Goal: Register for event/course

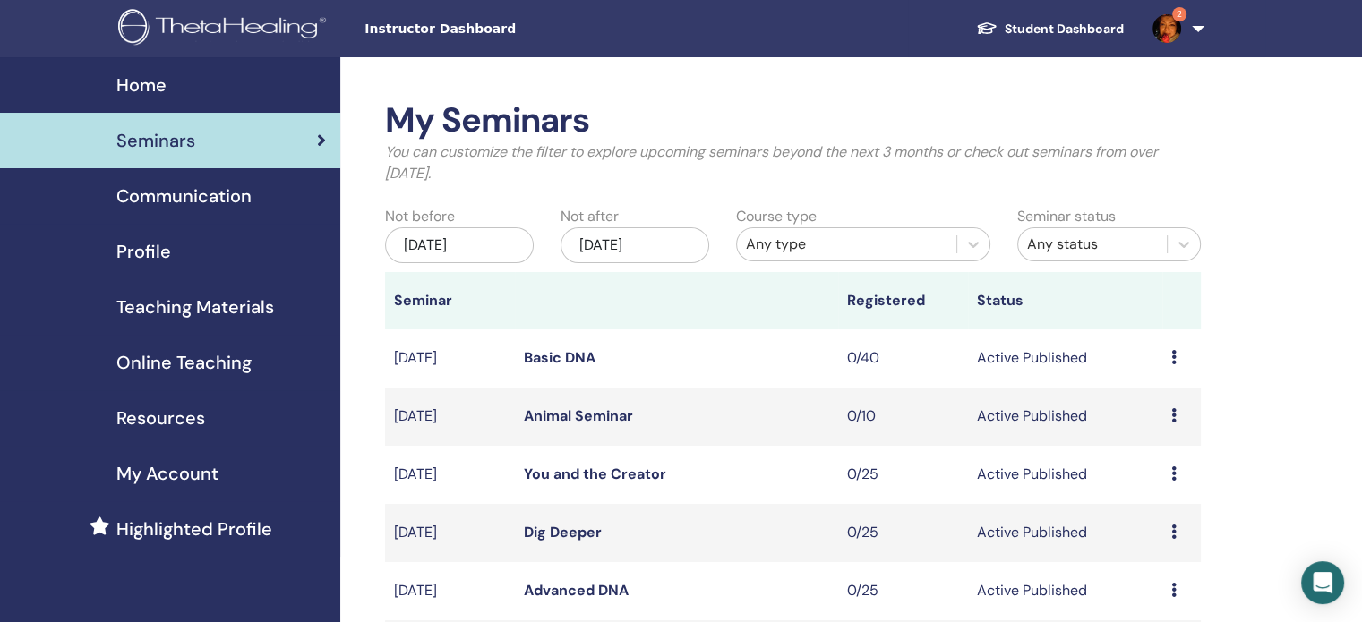
click at [1161, 27] on img at bounding box center [1166, 28] width 29 height 29
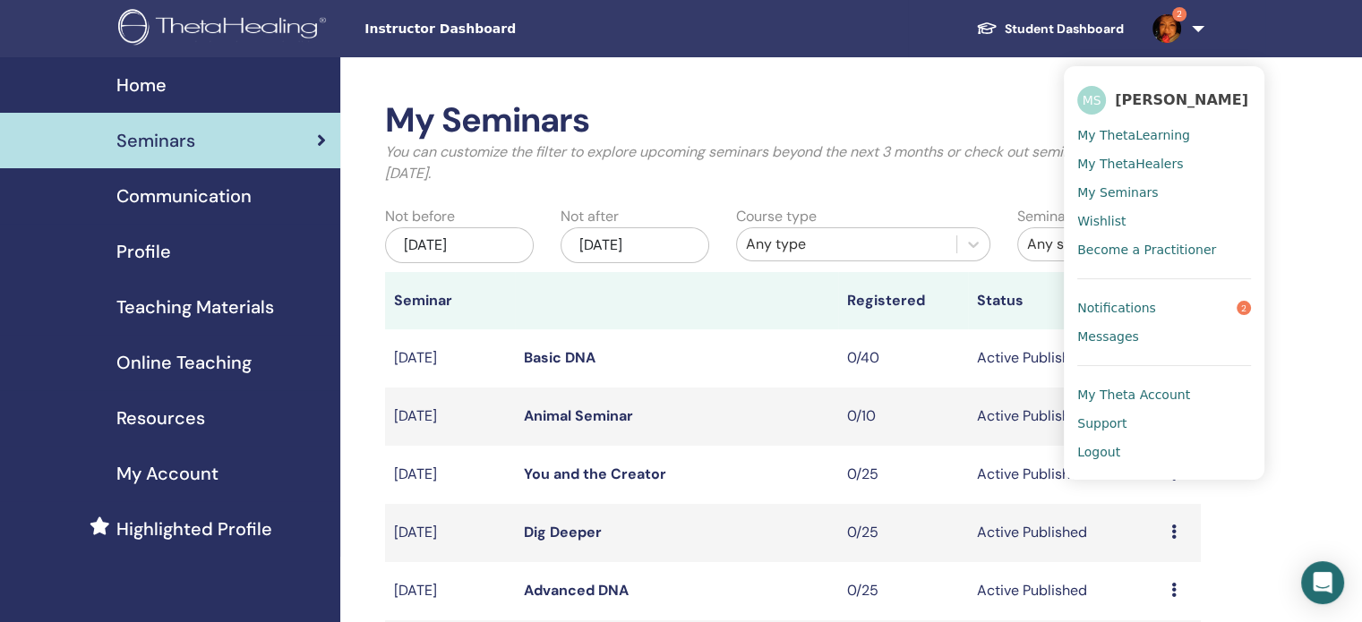
click at [1134, 304] on span "Notifications" at bounding box center [1116, 308] width 79 height 16
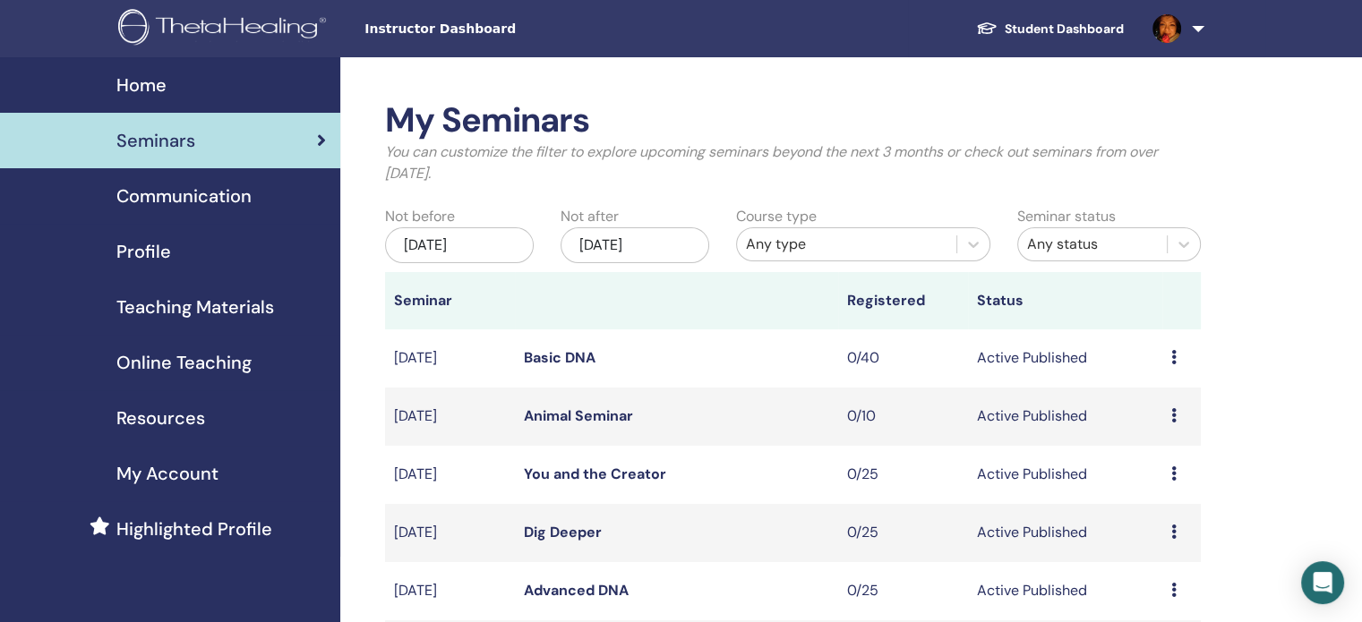
click at [1080, 30] on link "Student Dashboard" at bounding box center [1050, 29] width 176 height 33
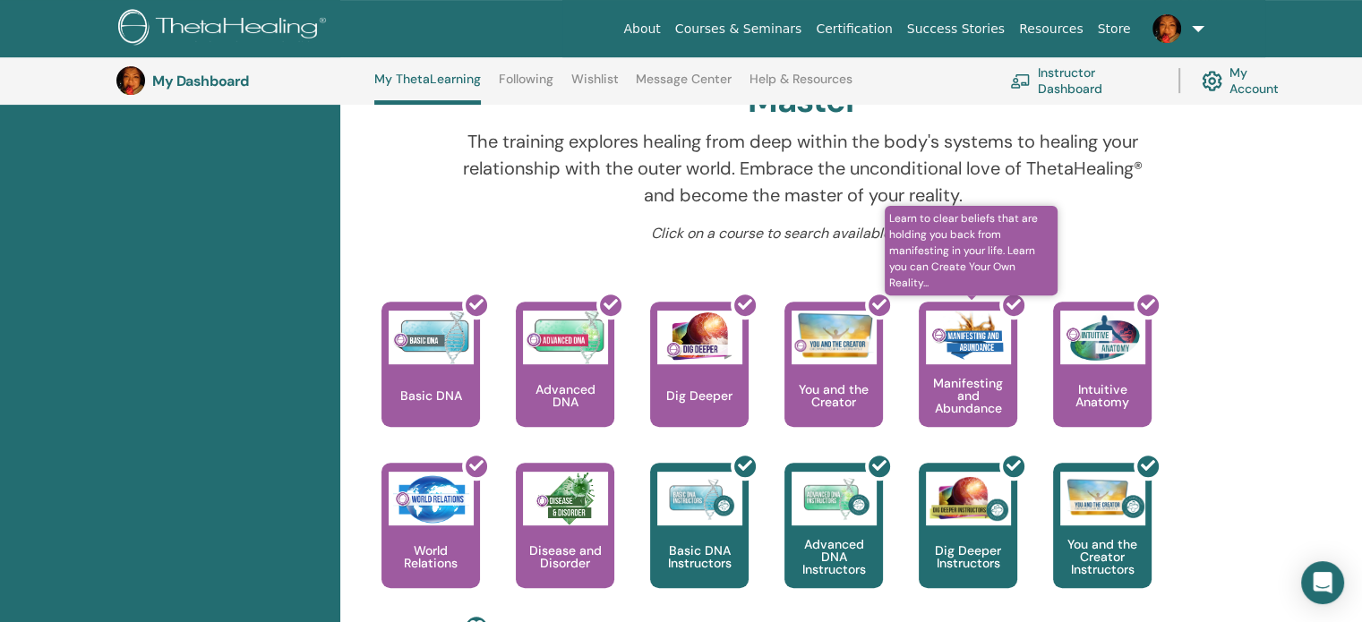
scroll to position [315, 0]
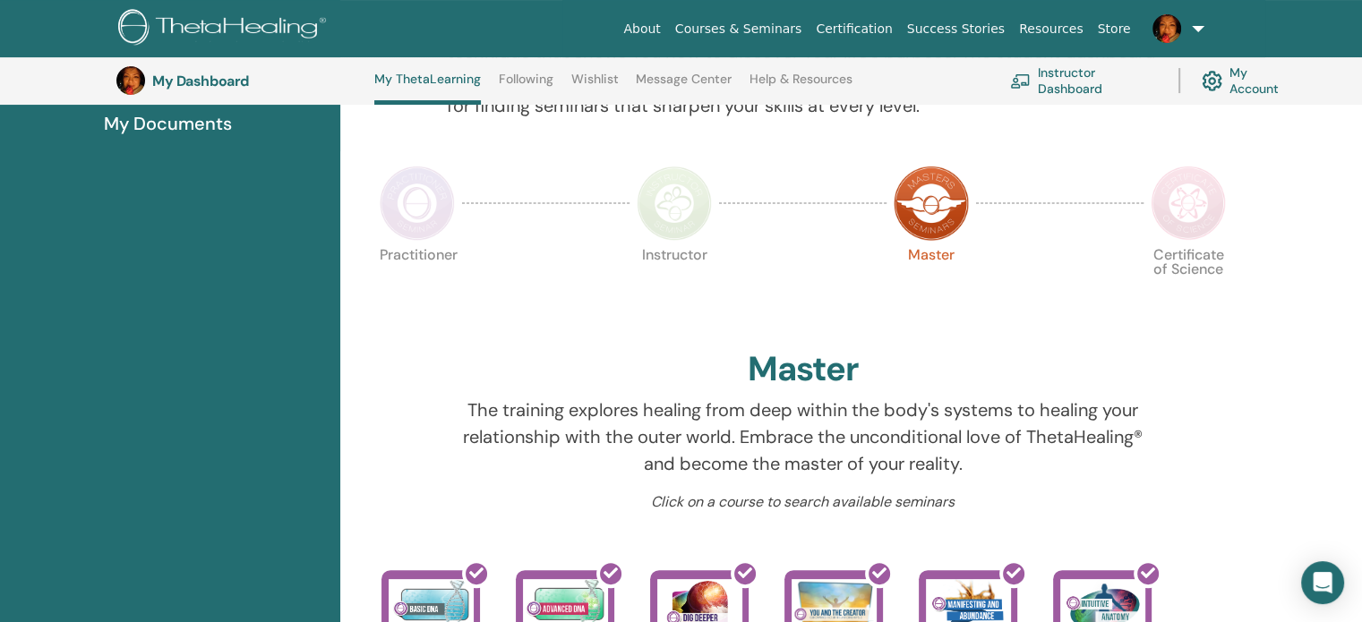
click at [684, 205] on img at bounding box center [674, 203] width 75 height 75
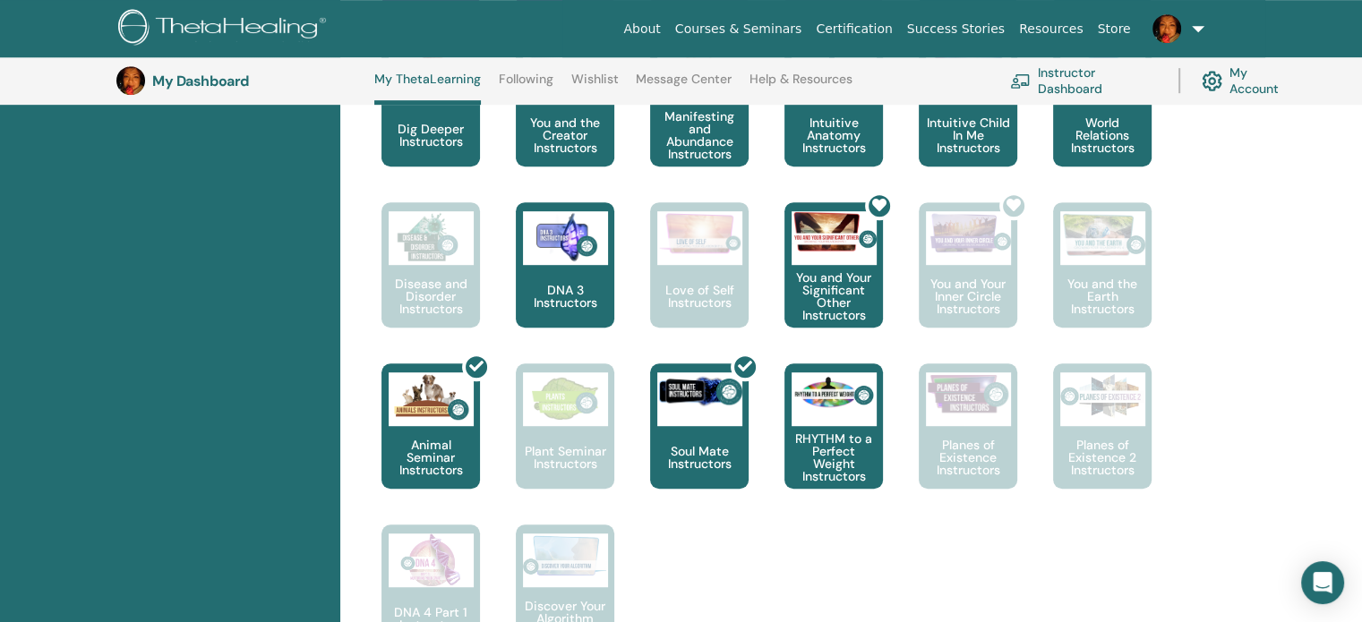
scroll to position [1032, 0]
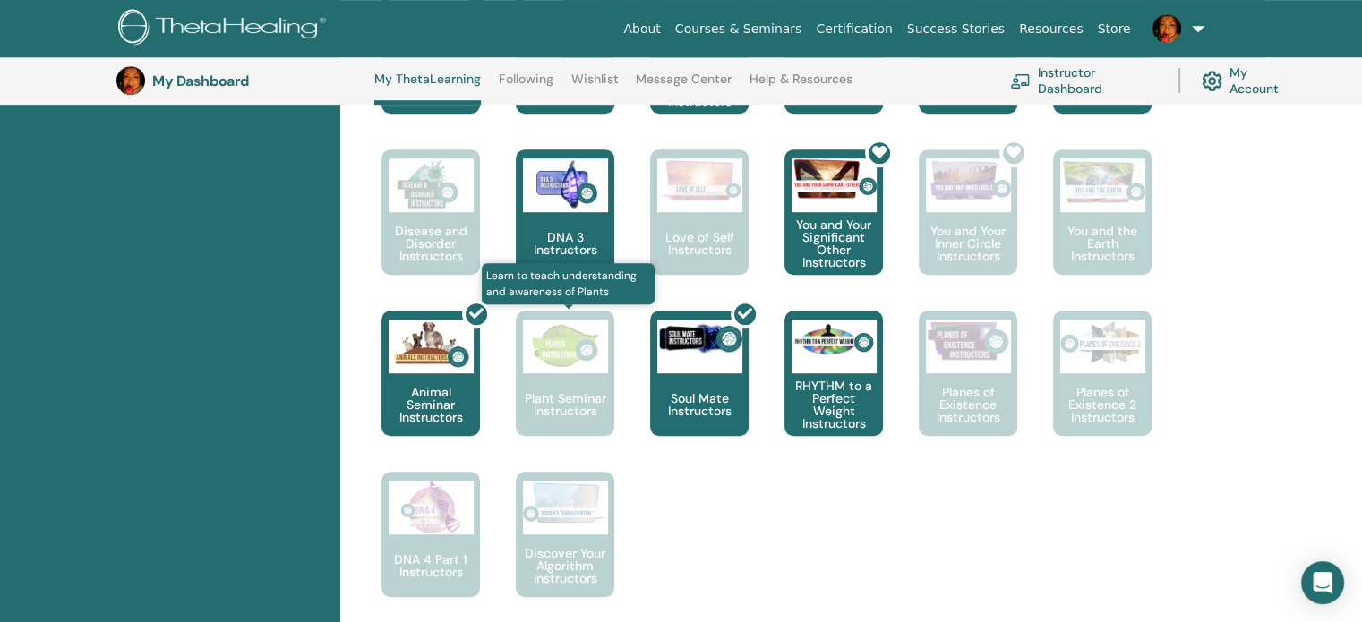
click at [590, 359] on img at bounding box center [565, 347] width 85 height 54
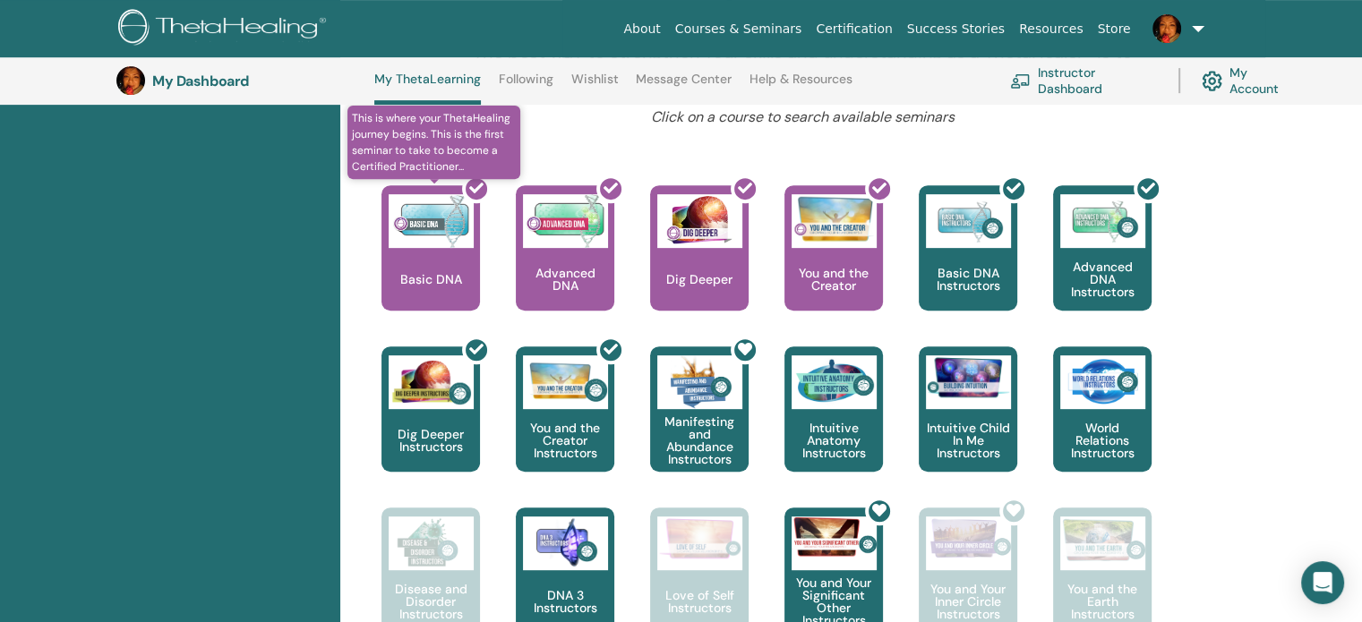
scroll to position [405, 0]
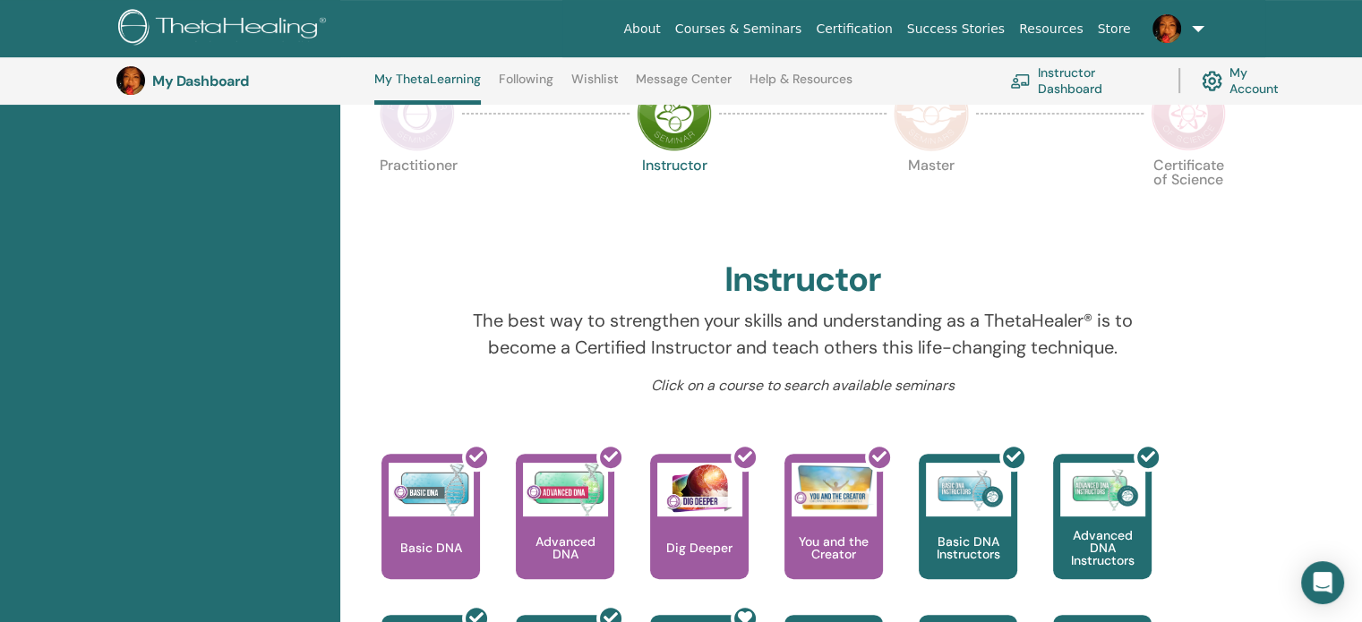
click at [424, 125] on img at bounding box center [417, 113] width 75 height 75
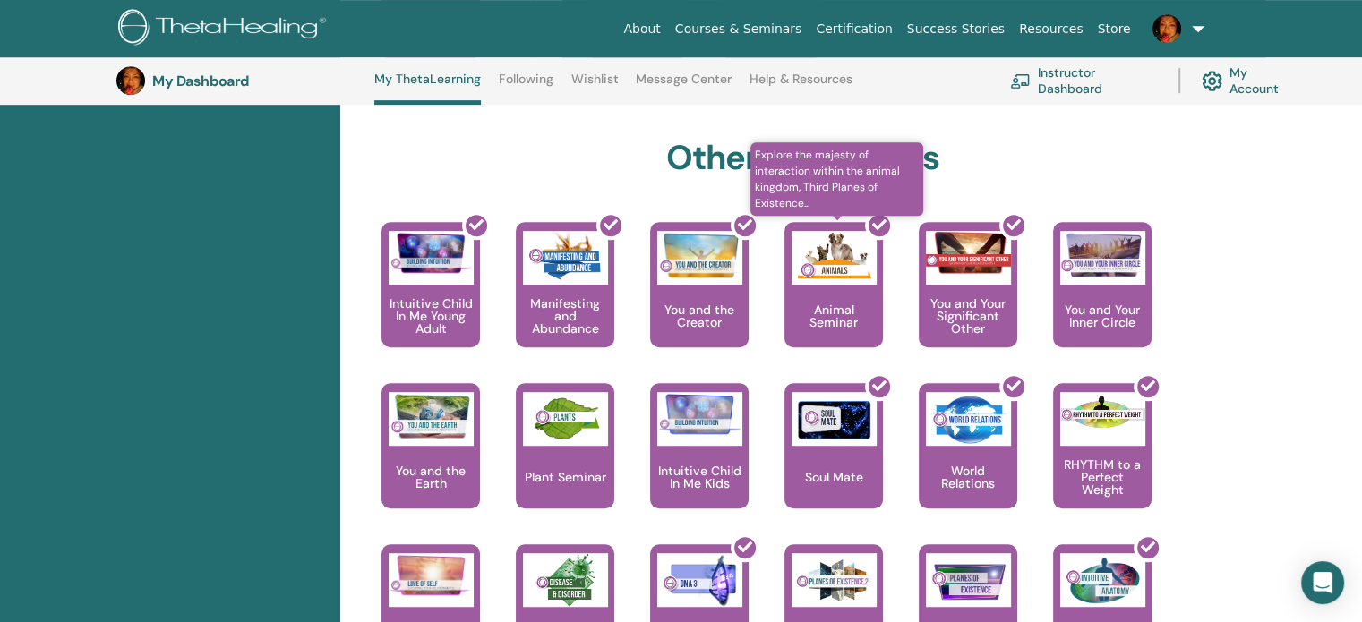
scroll to position [942, 0]
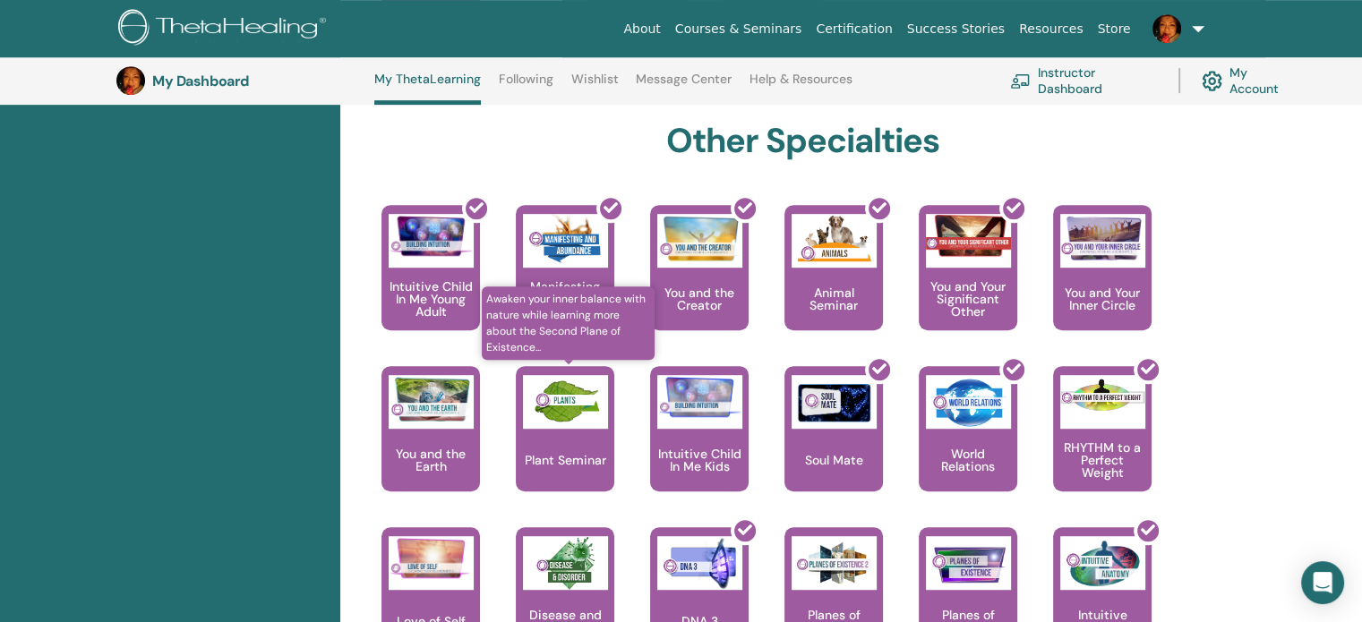
click at [609, 429] on div "Plant Seminar" at bounding box center [565, 428] width 99 height 125
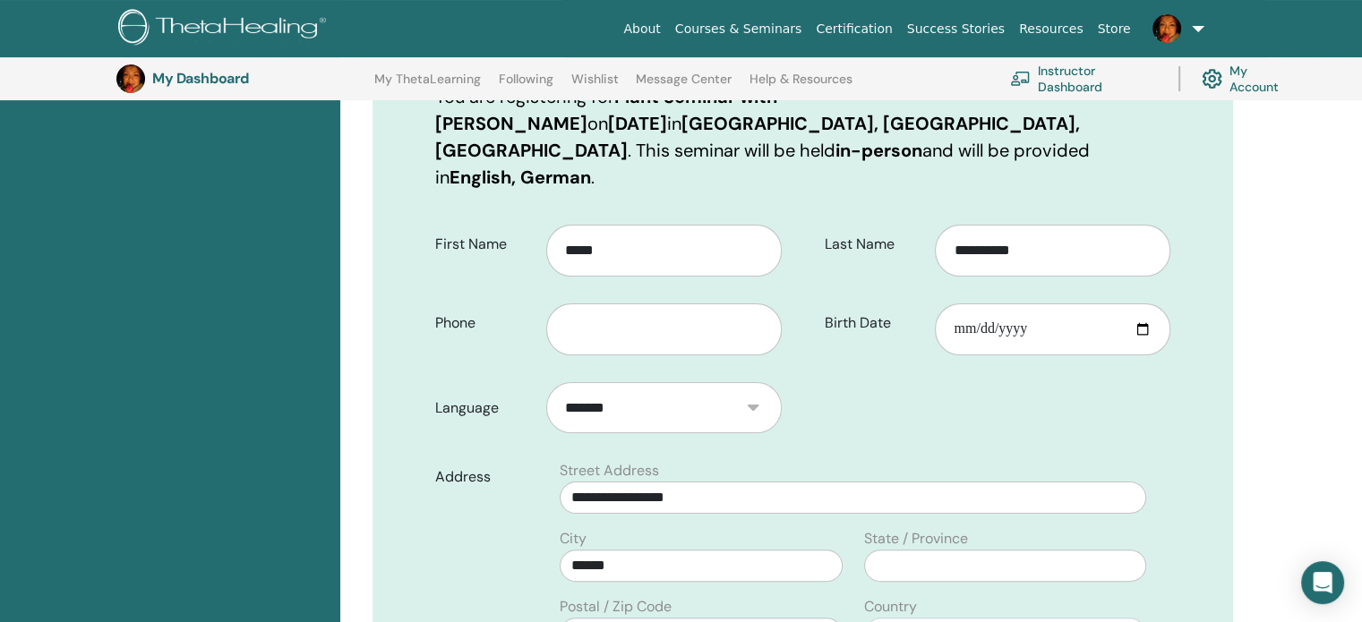
scroll to position [401, 0]
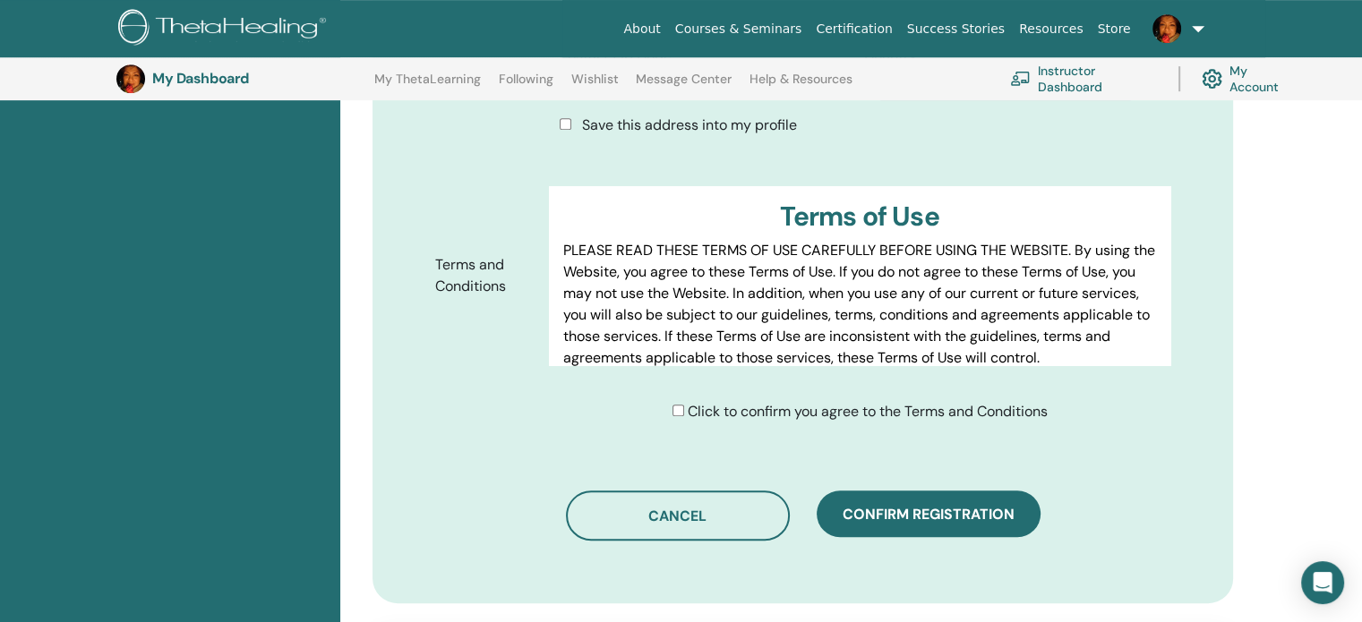
scroll to position [938, 0]
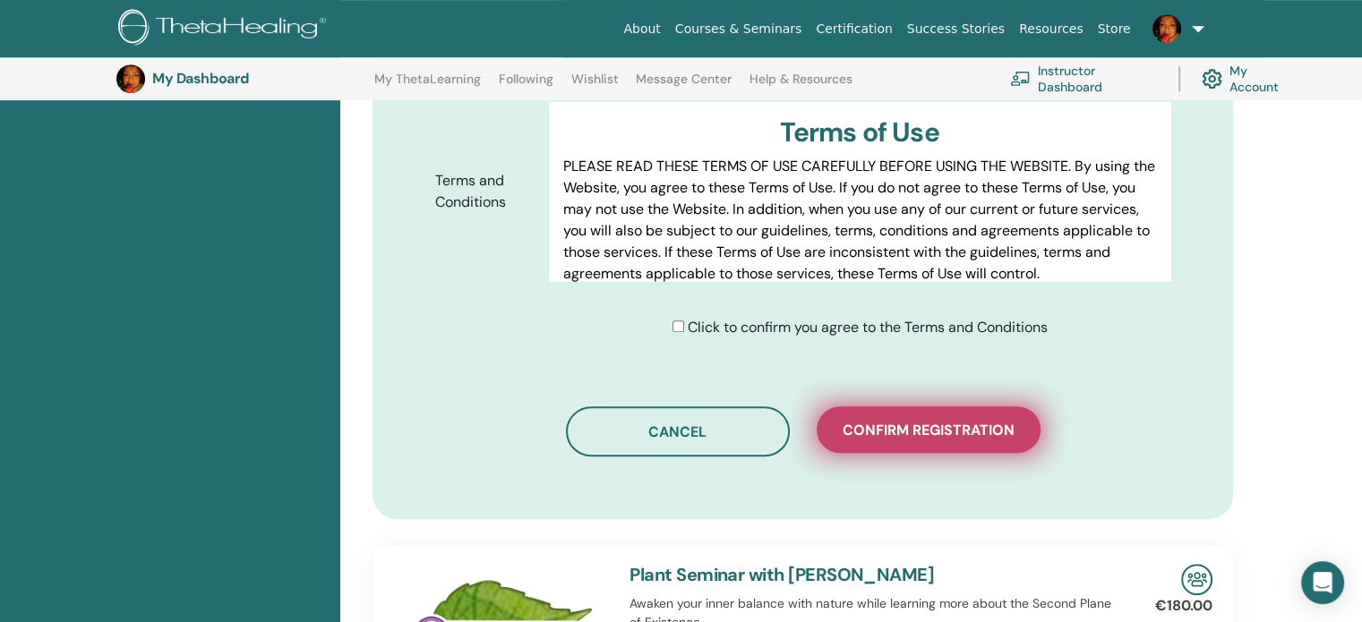
click at [861, 421] on span "Confirm registration" at bounding box center [929, 430] width 172 height 19
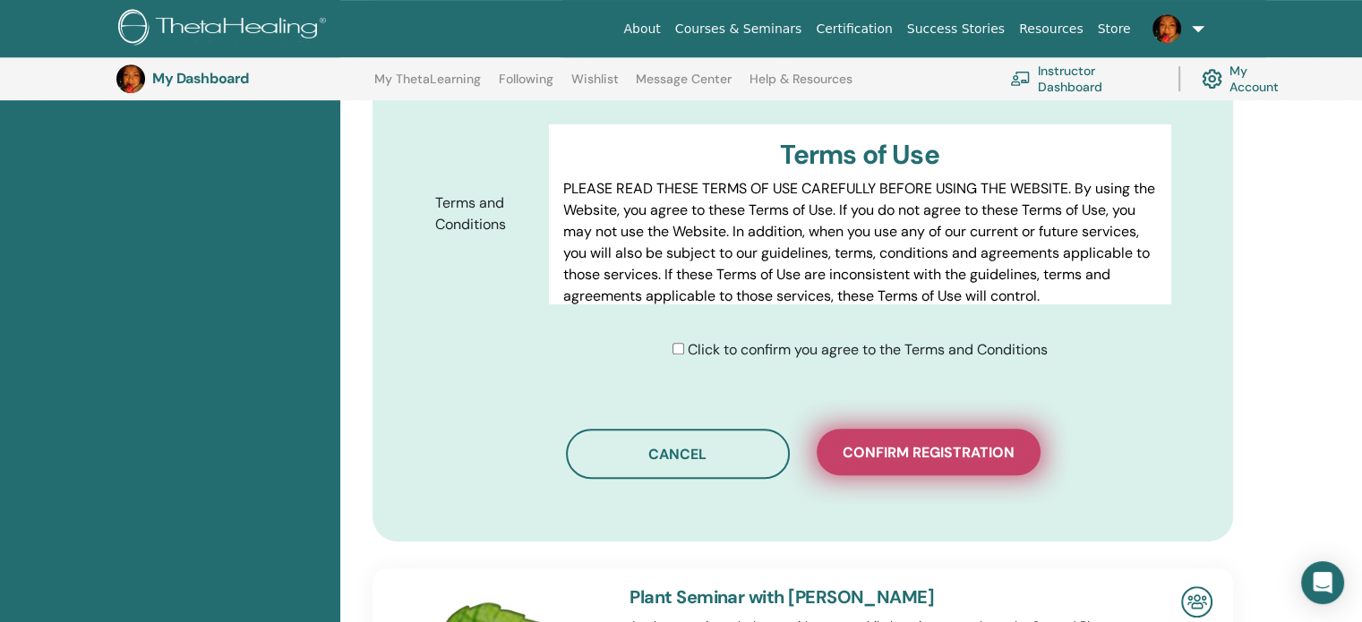
click at [863, 443] on span "Confirm registration" at bounding box center [929, 452] width 172 height 19
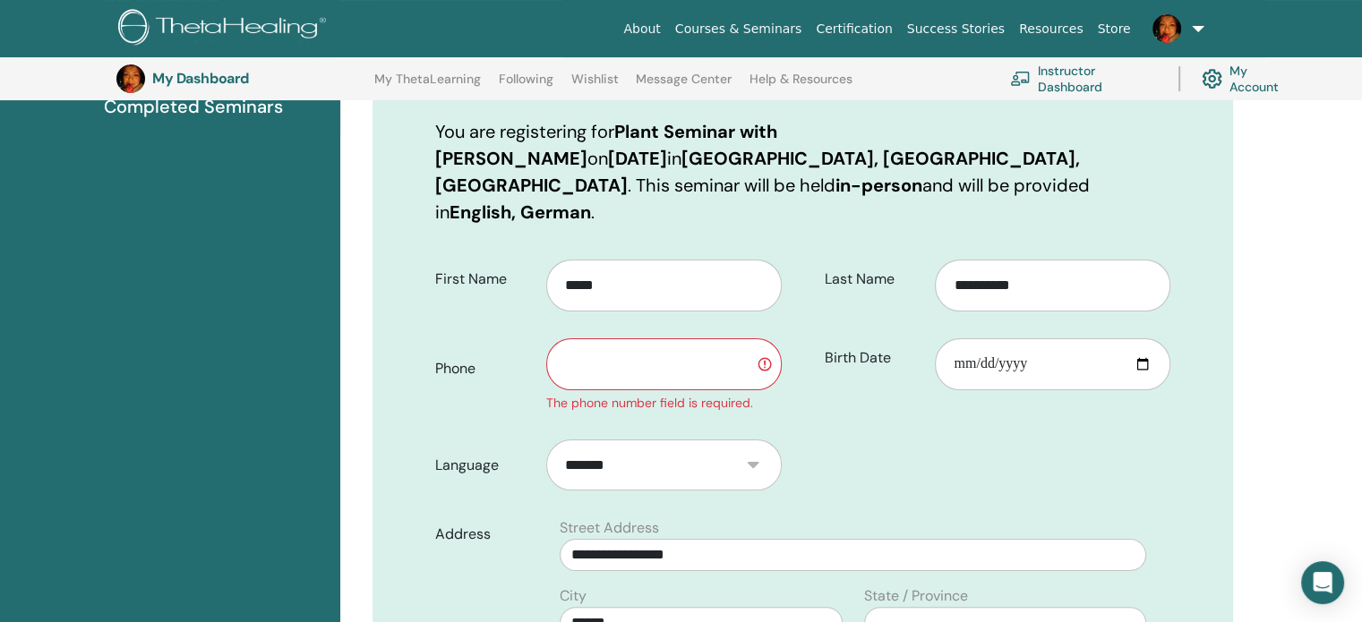
scroll to position [133, 0]
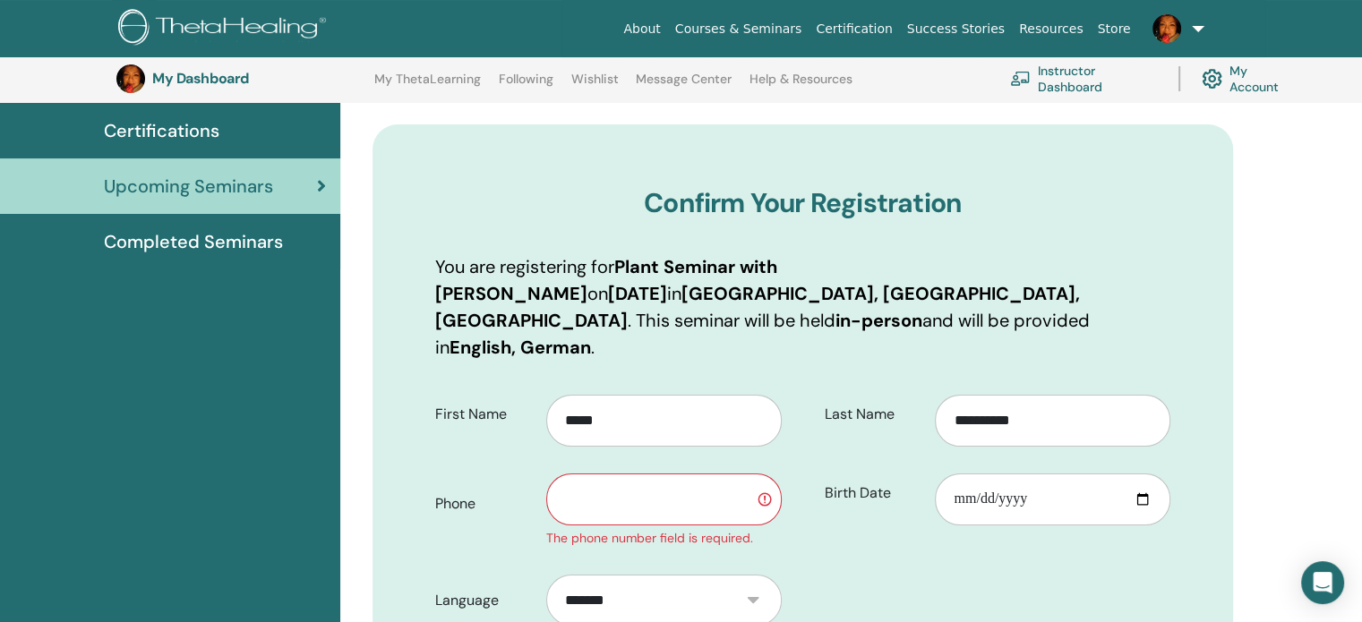
click at [685, 483] on input "text" at bounding box center [664, 500] width 236 height 52
type input "*********"
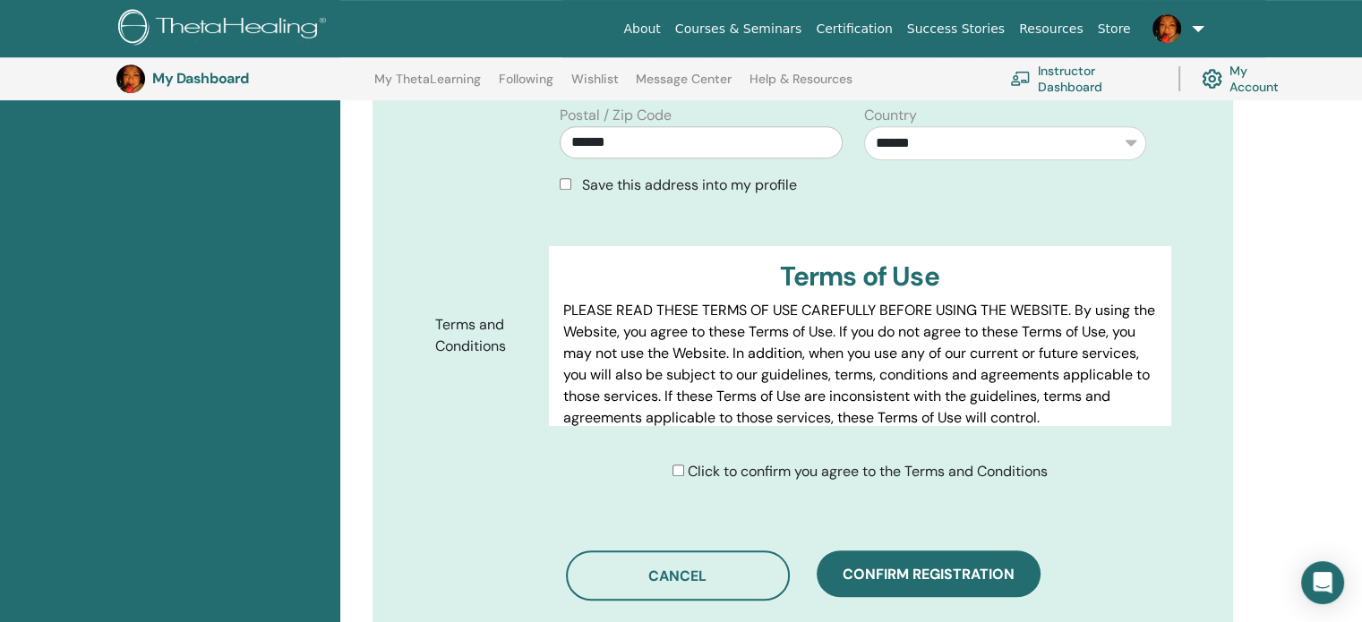
scroll to position [849, 0]
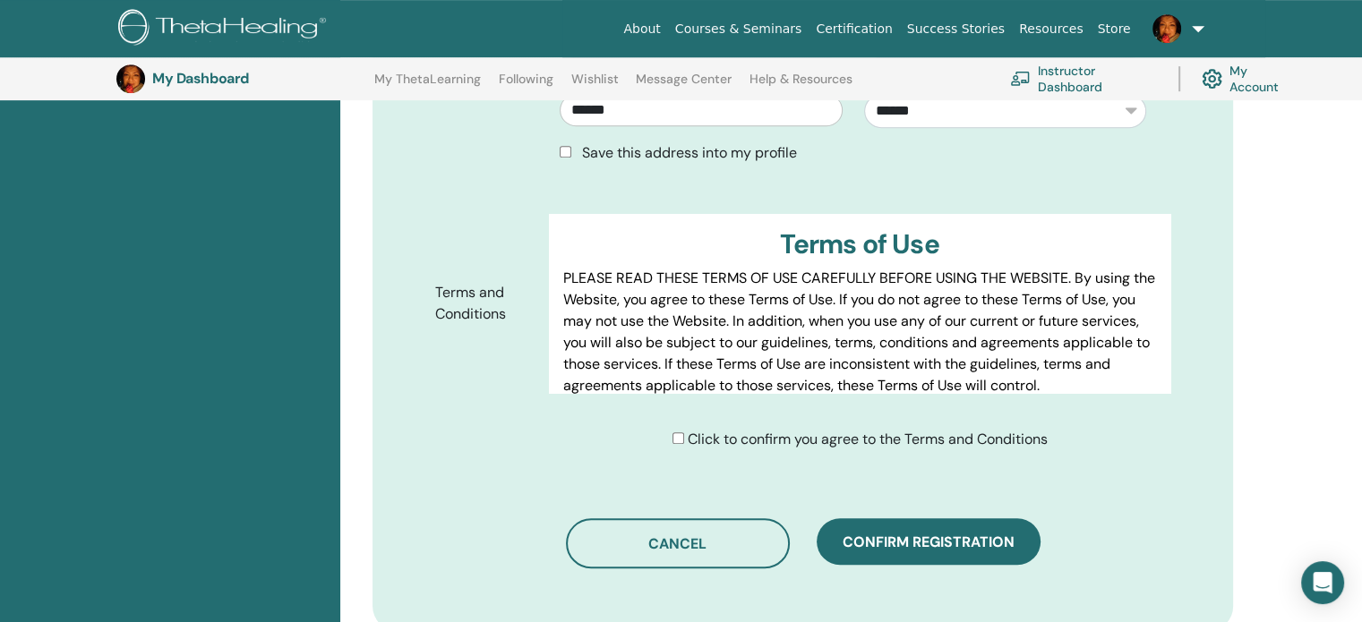
click at [908, 533] on span "Confirm registration" at bounding box center [929, 542] width 172 height 19
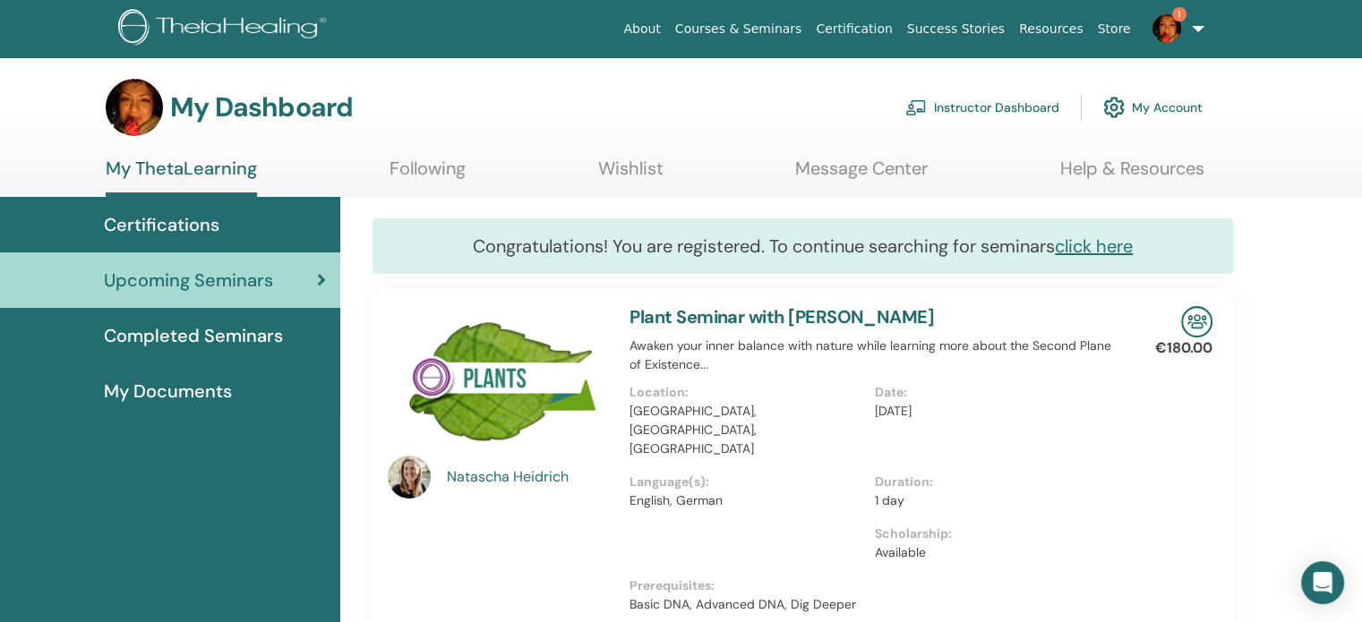
click at [163, 225] on span "Certifications" at bounding box center [162, 224] width 116 height 27
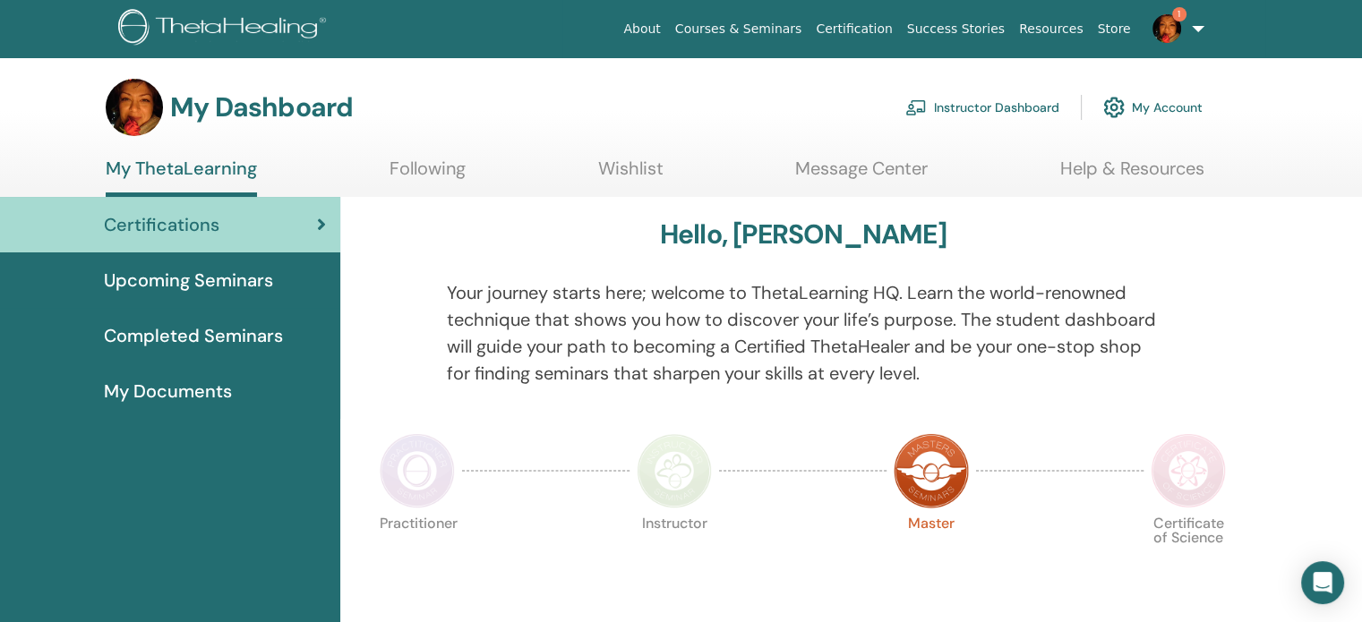
scroll to position [226, 0]
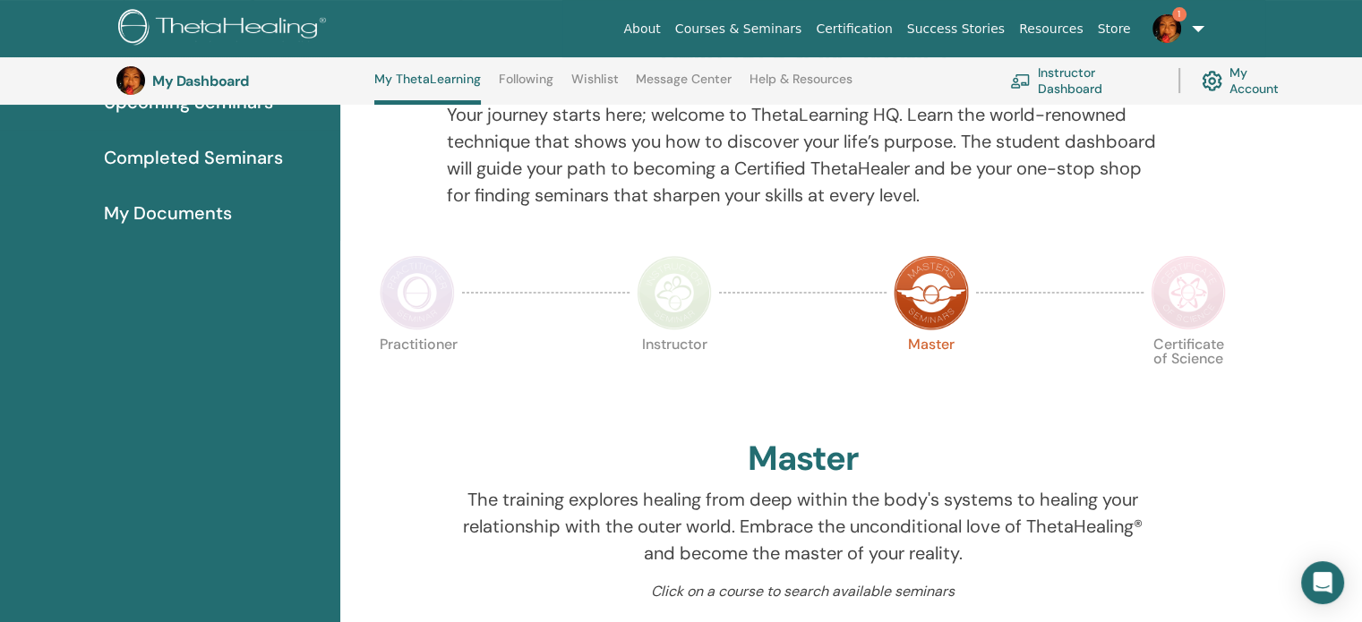
click at [423, 294] on img at bounding box center [417, 292] width 75 height 75
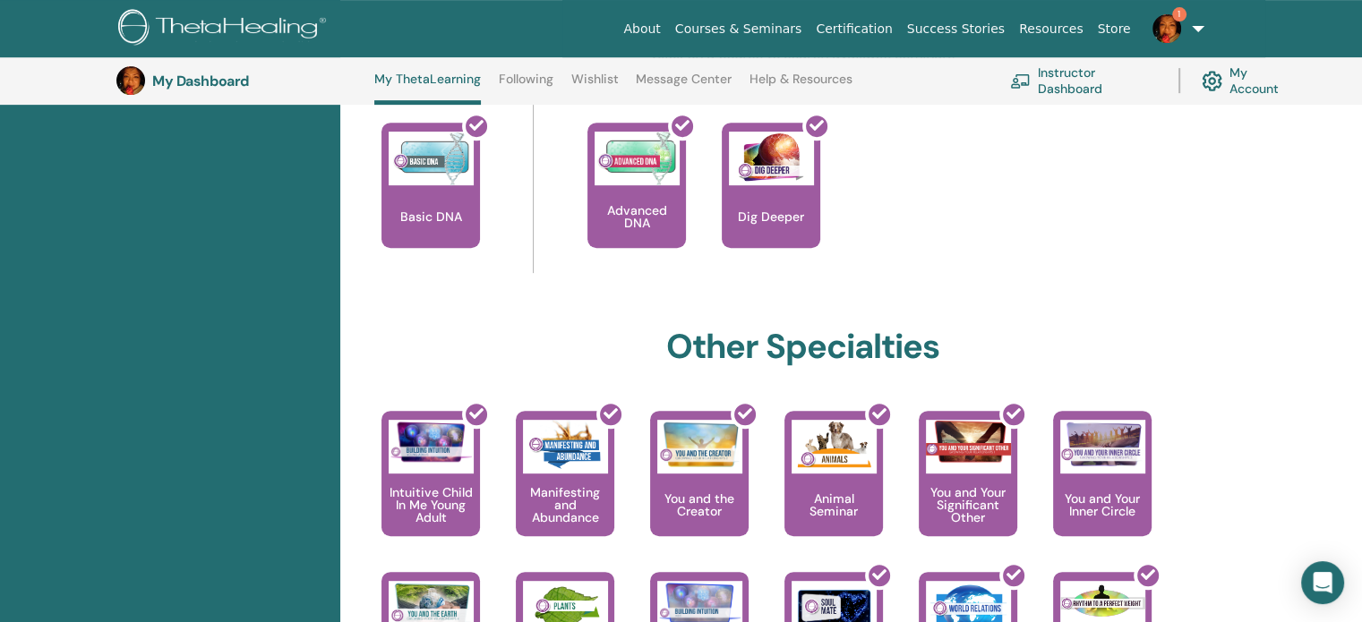
scroll to position [942, 0]
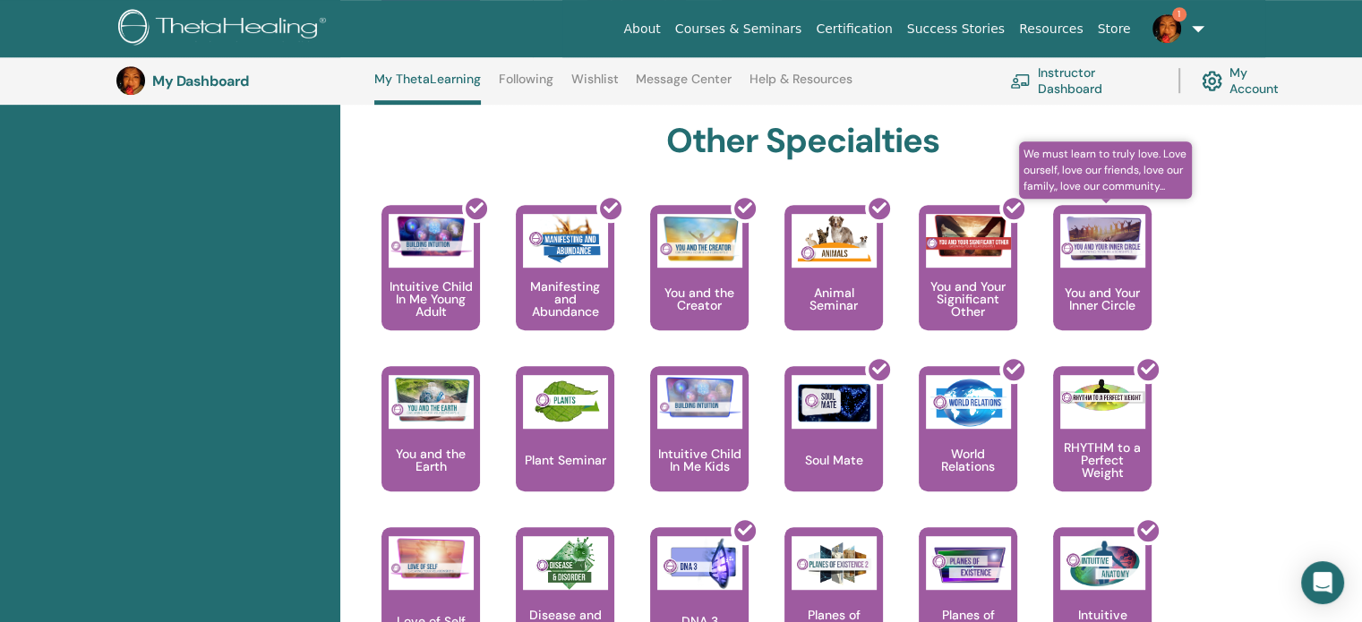
click at [1093, 301] on p "You and Your Inner Circle" at bounding box center [1102, 299] width 99 height 25
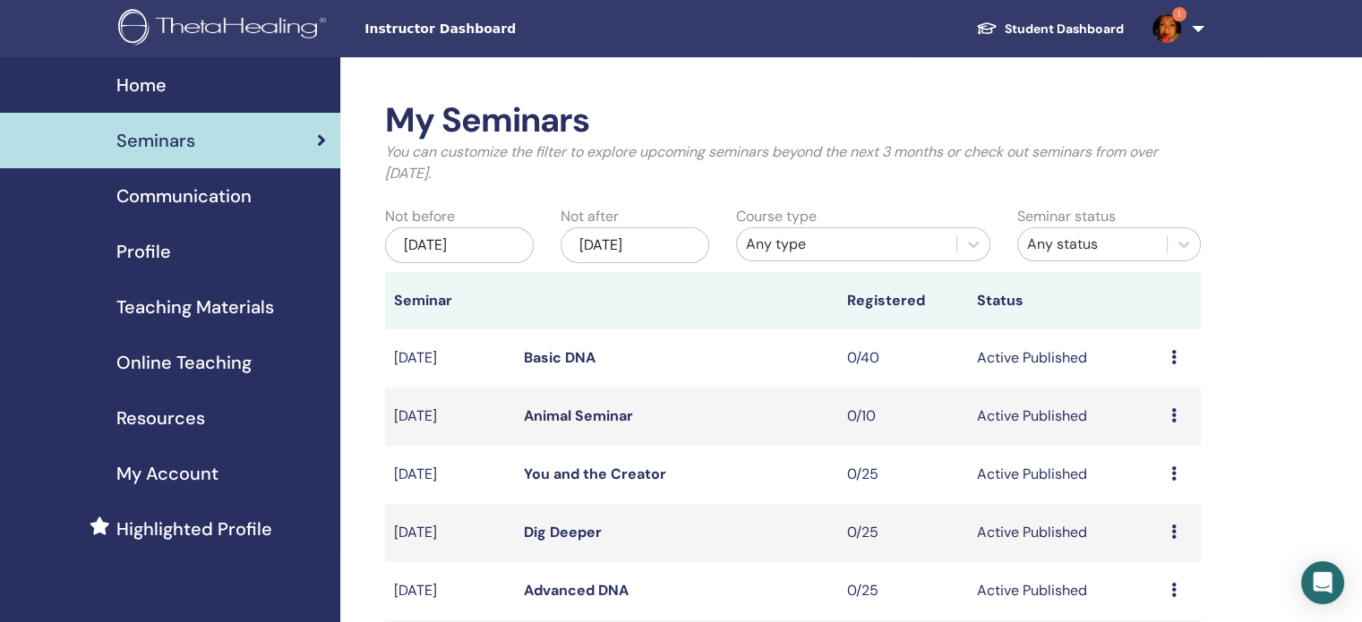
click at [1067, 25] on link "Student Dashboard" at bounding box center [1050, 29] width 176 height 33
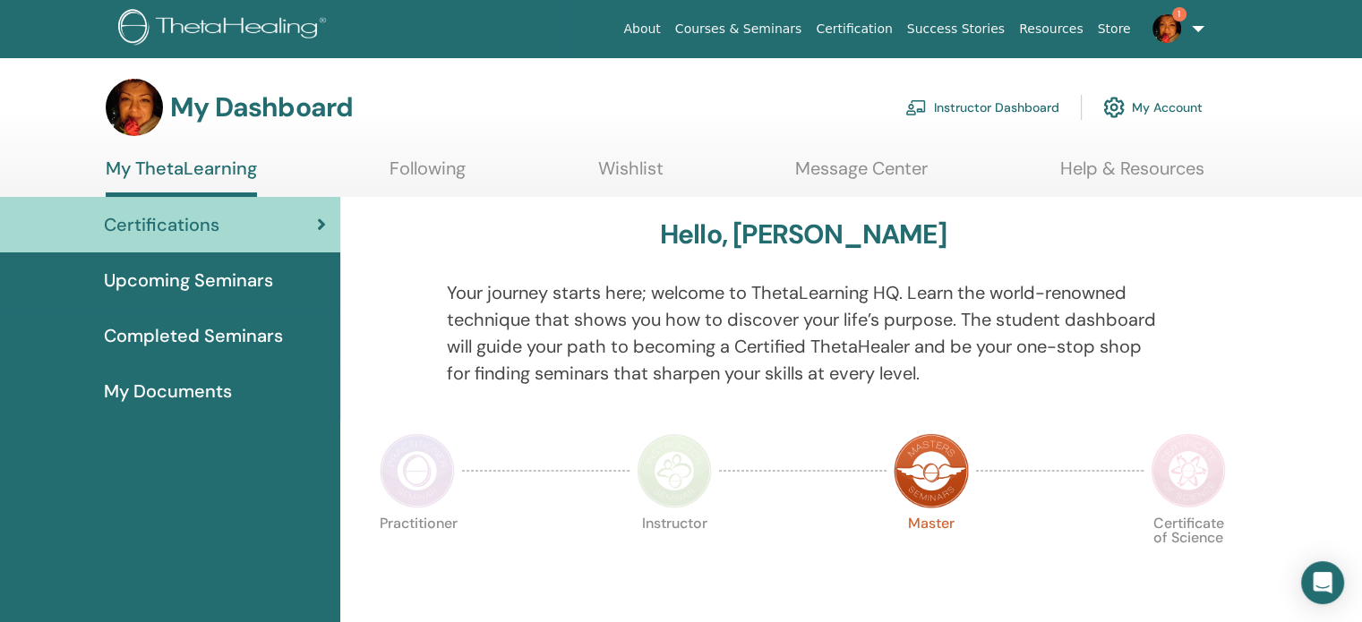
click at [156, 341] on span "Completed Seminars" at bounding box center [193, 335] width 179 height 27
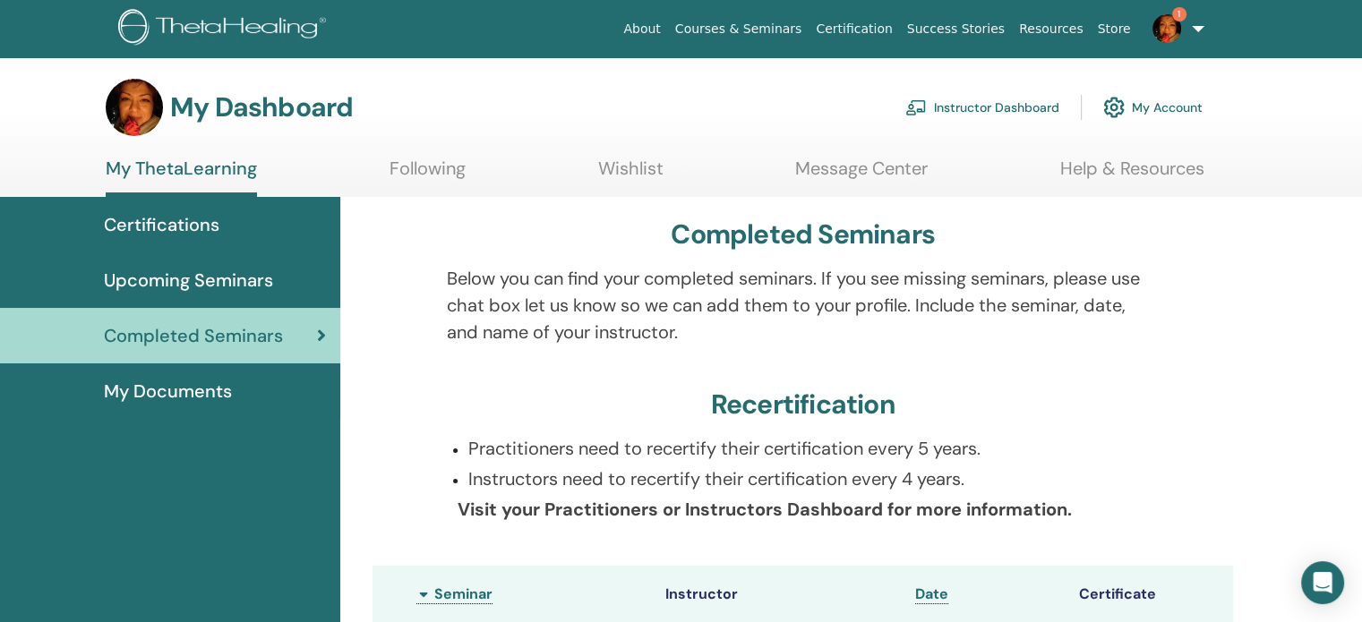
click at [117, 216] on span "Certifications" at bounding box center [162, 224] width 116 height 27
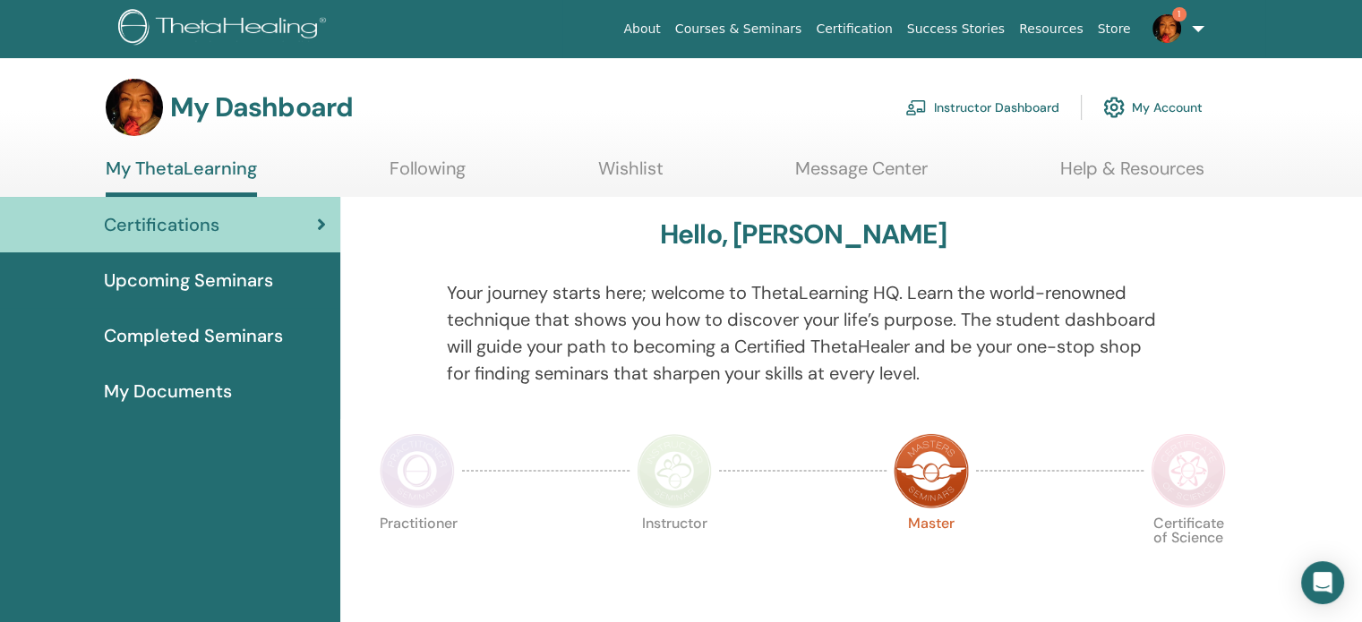
click at [411, 501] on img at bounding box center [417, 470] width 75 height 75
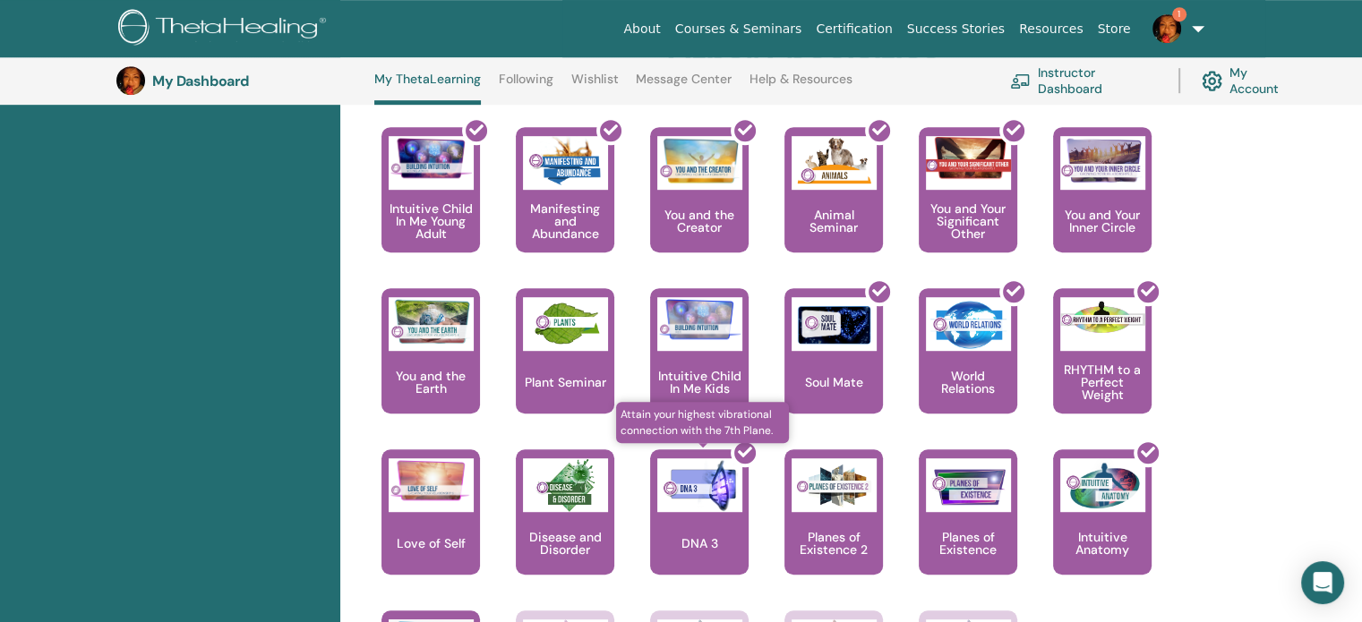
scroll to position [942, 0]
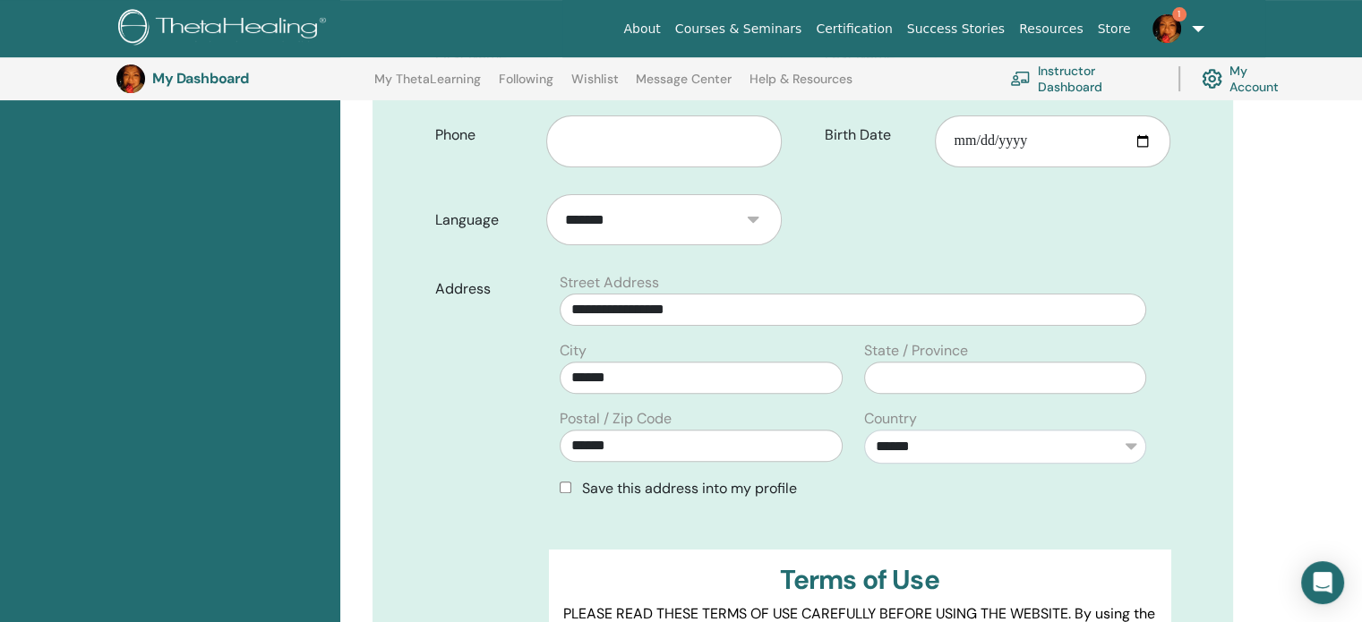
scroll to position [312, 0]
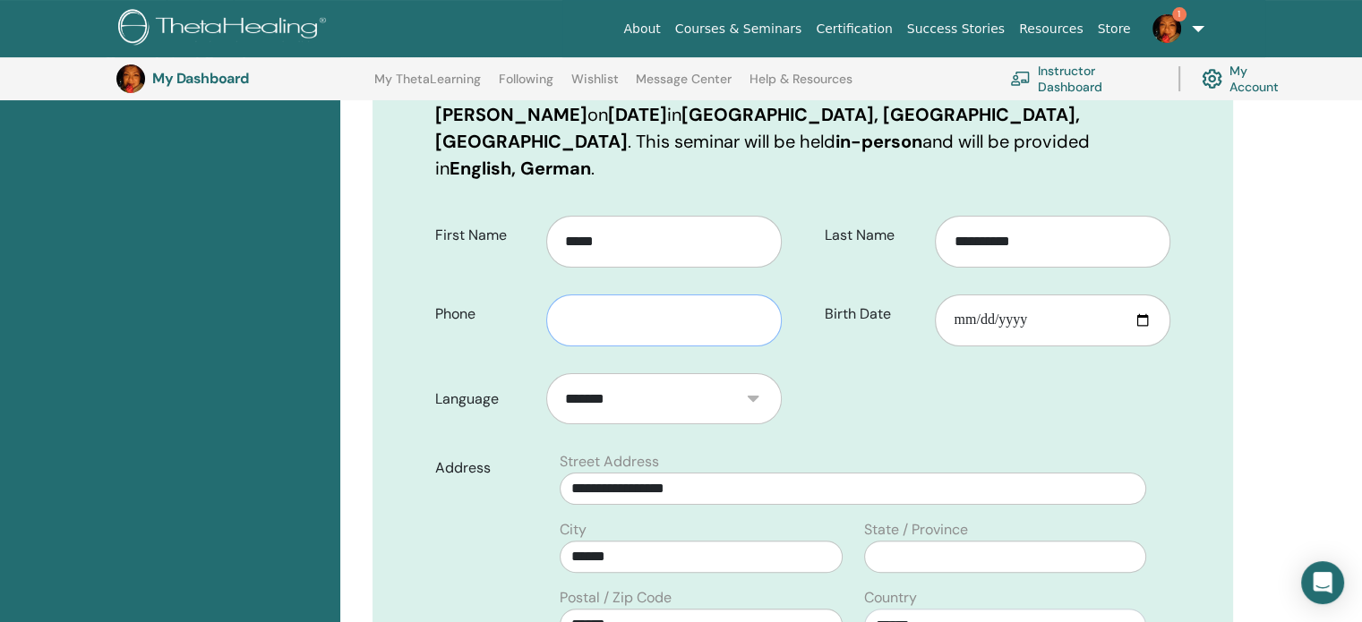
click at [690, 296] on input "text" at bounding box center [664, 321] width 236 height 52
type input "*********"
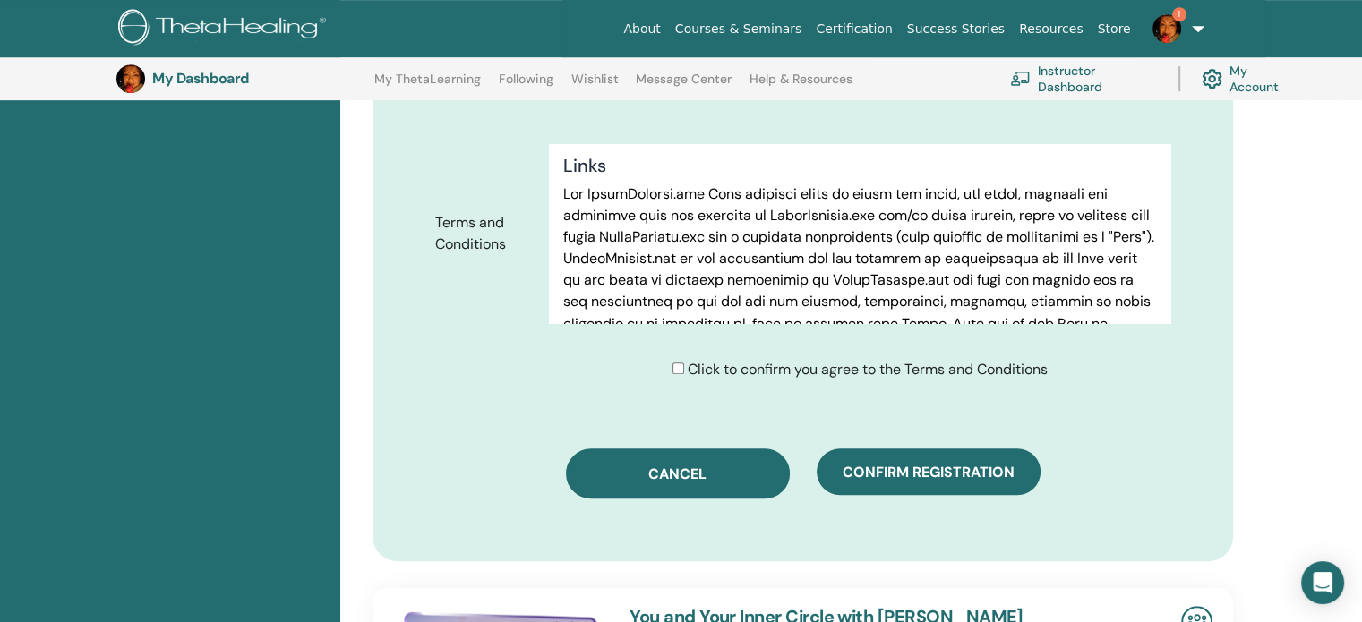
scroll to position [938, 0]
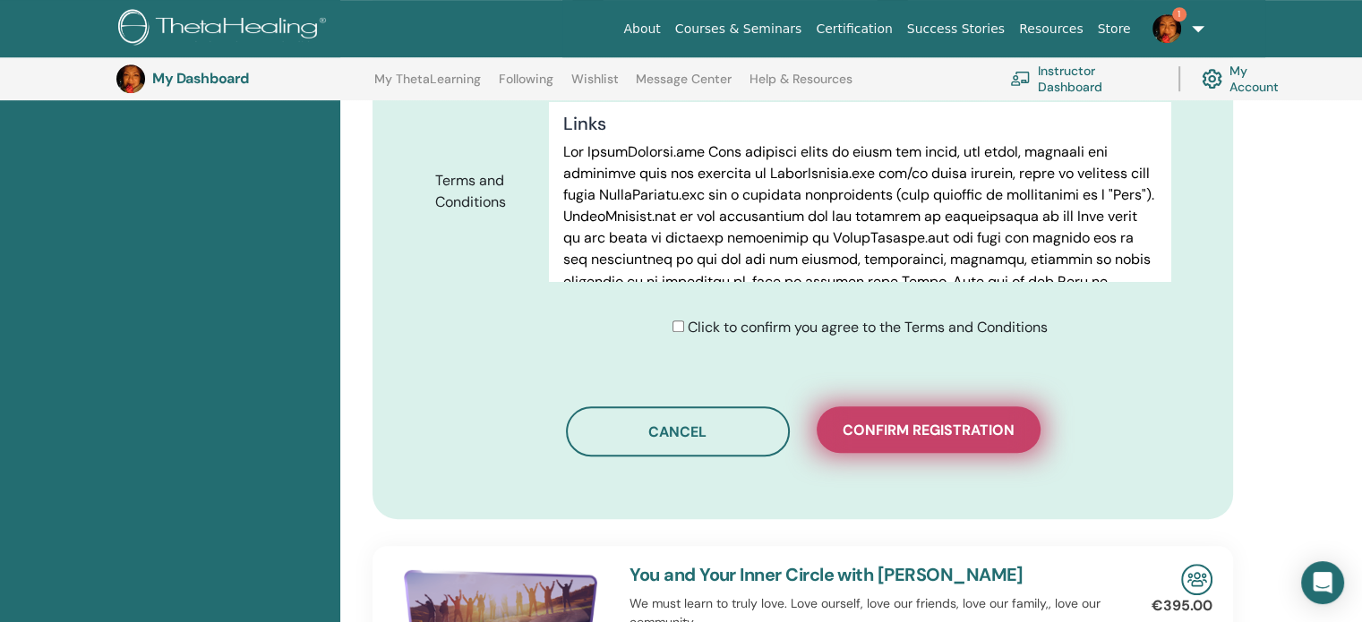
click at [849, 421] on span "Confirm registration" at bounding box center [929, 430] width 172 height 19
